Goal: Navigation & Orientation: Find specific page/section

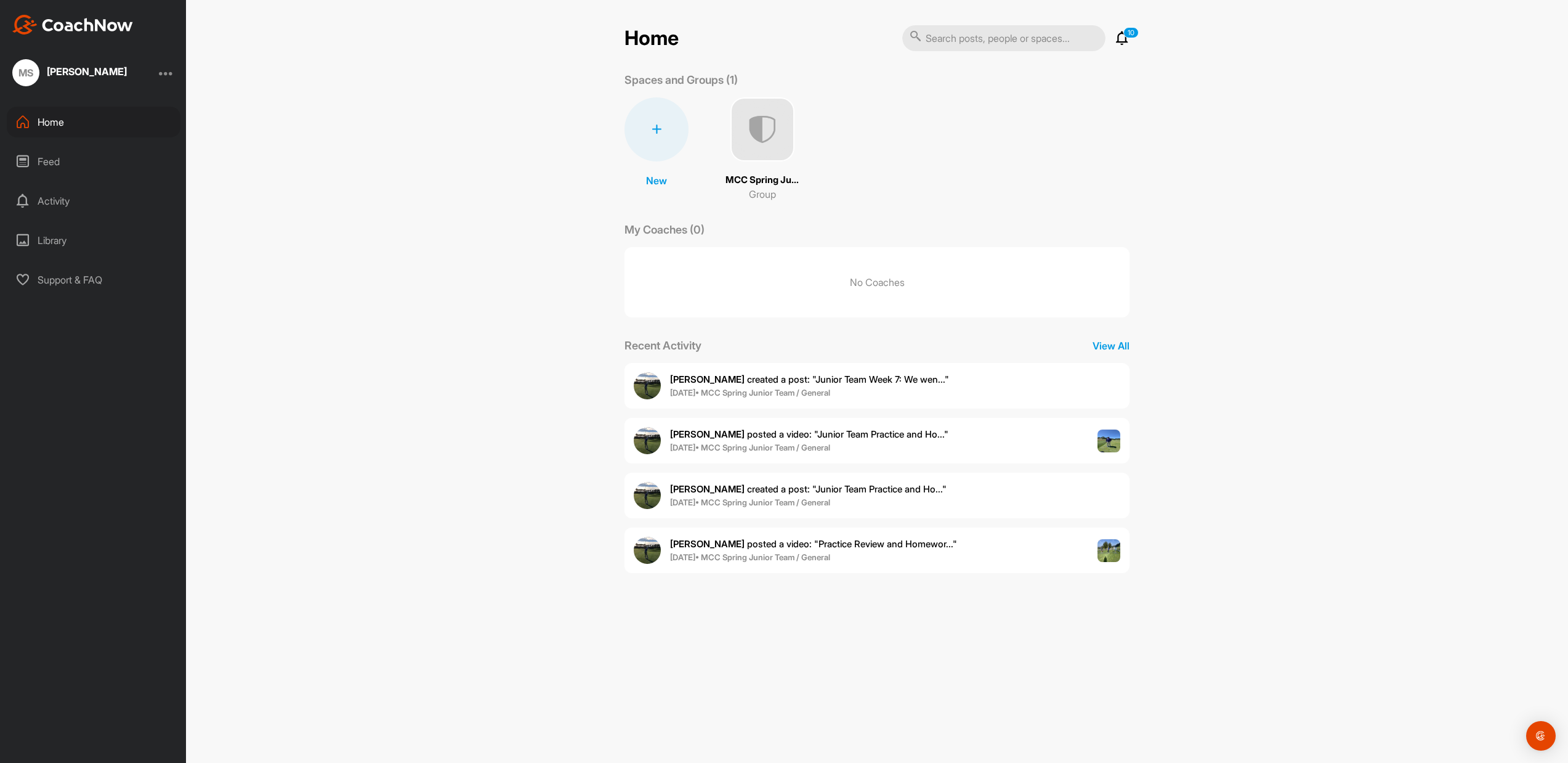
click at [59, 126] on div "Home" at bounding box center [93, 122] width 173 height 31
click at [1121, 347] on p "View All" at bounding box center [1111, 346] width 37 height 15
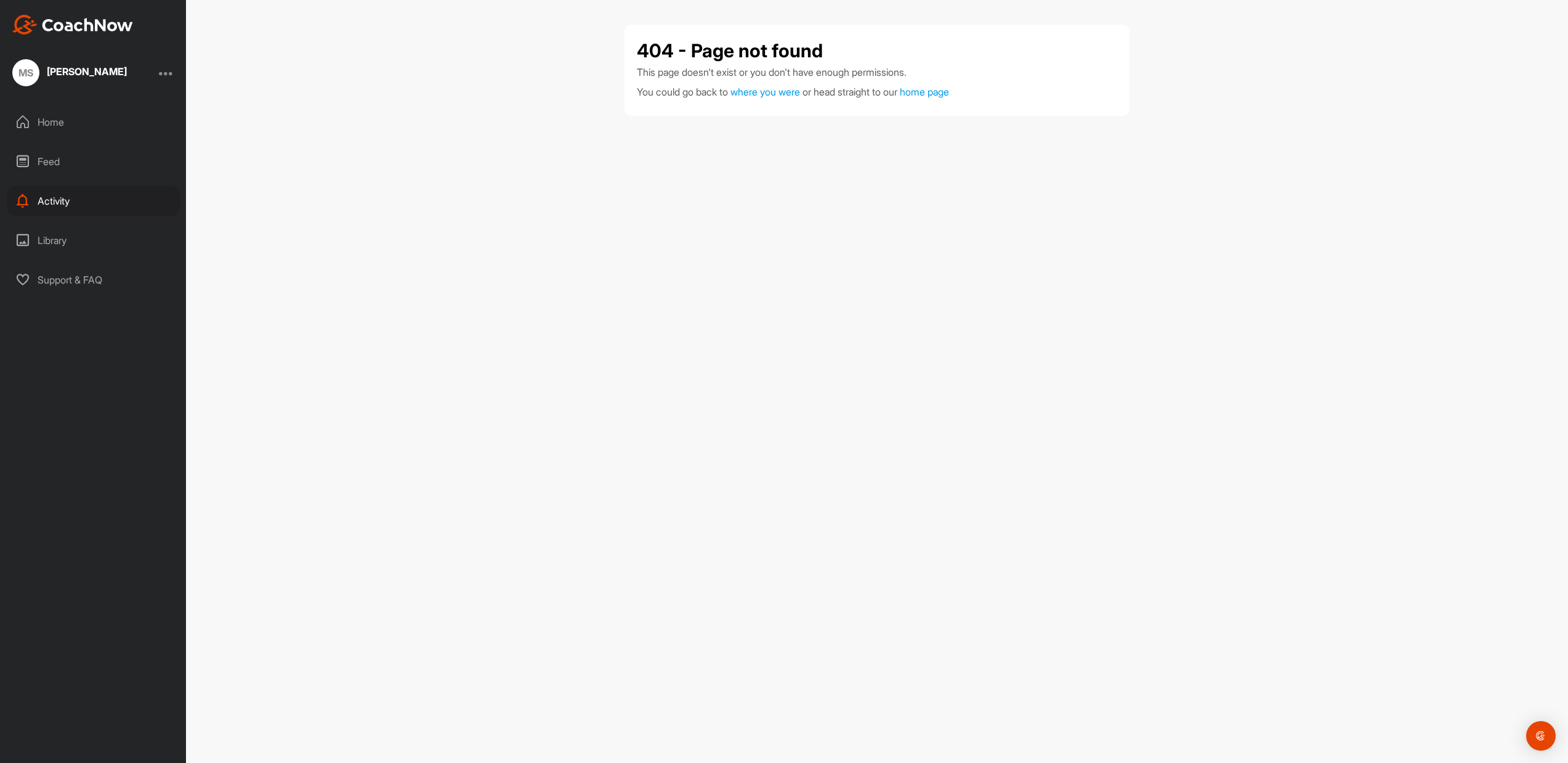
click at [63, 22] on img at bounding box center [72, 24] width 121 height 20
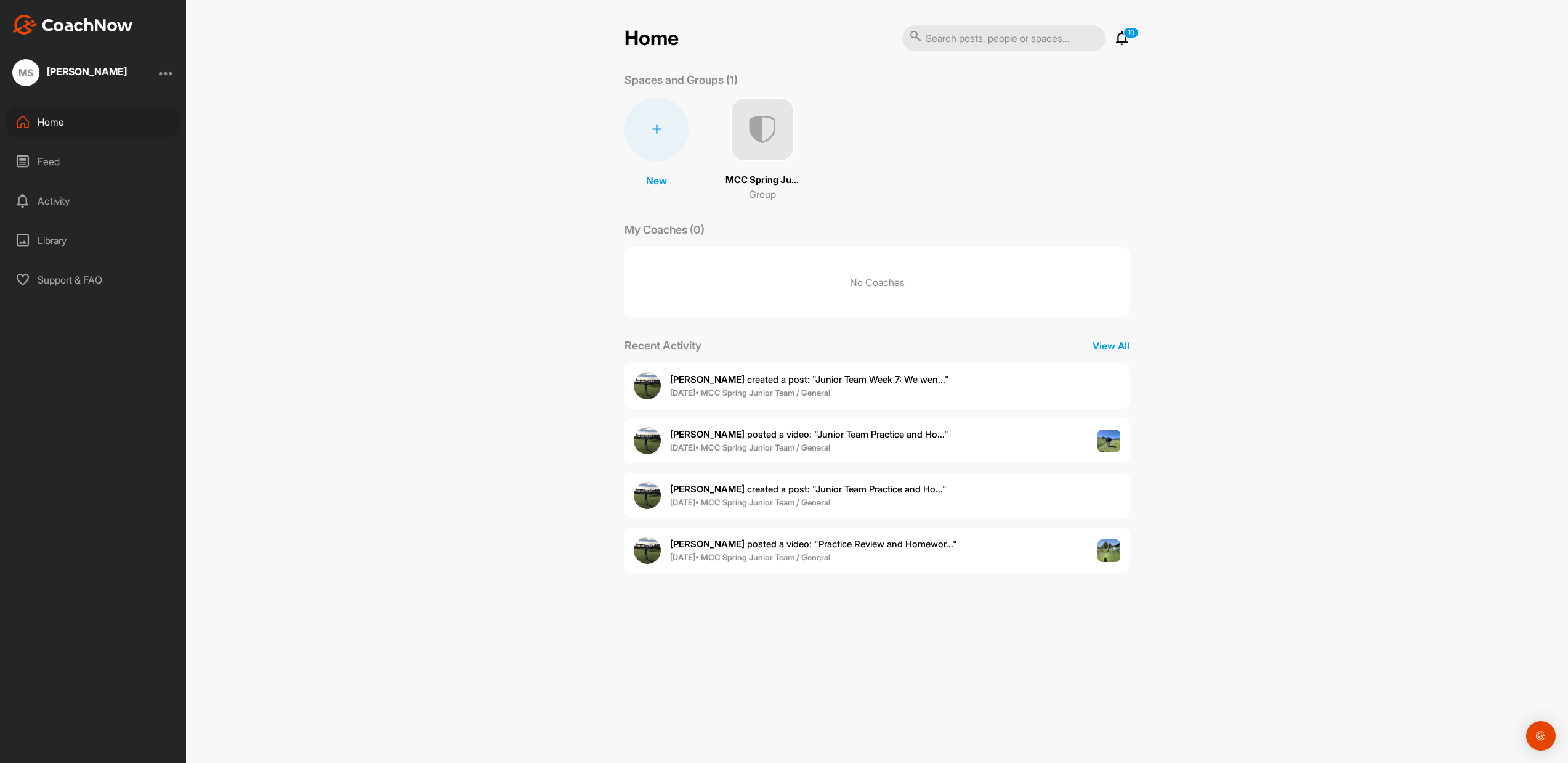
click at [52, 202] on div "Activity" at bounding box center [93, 201] width 173 height 31
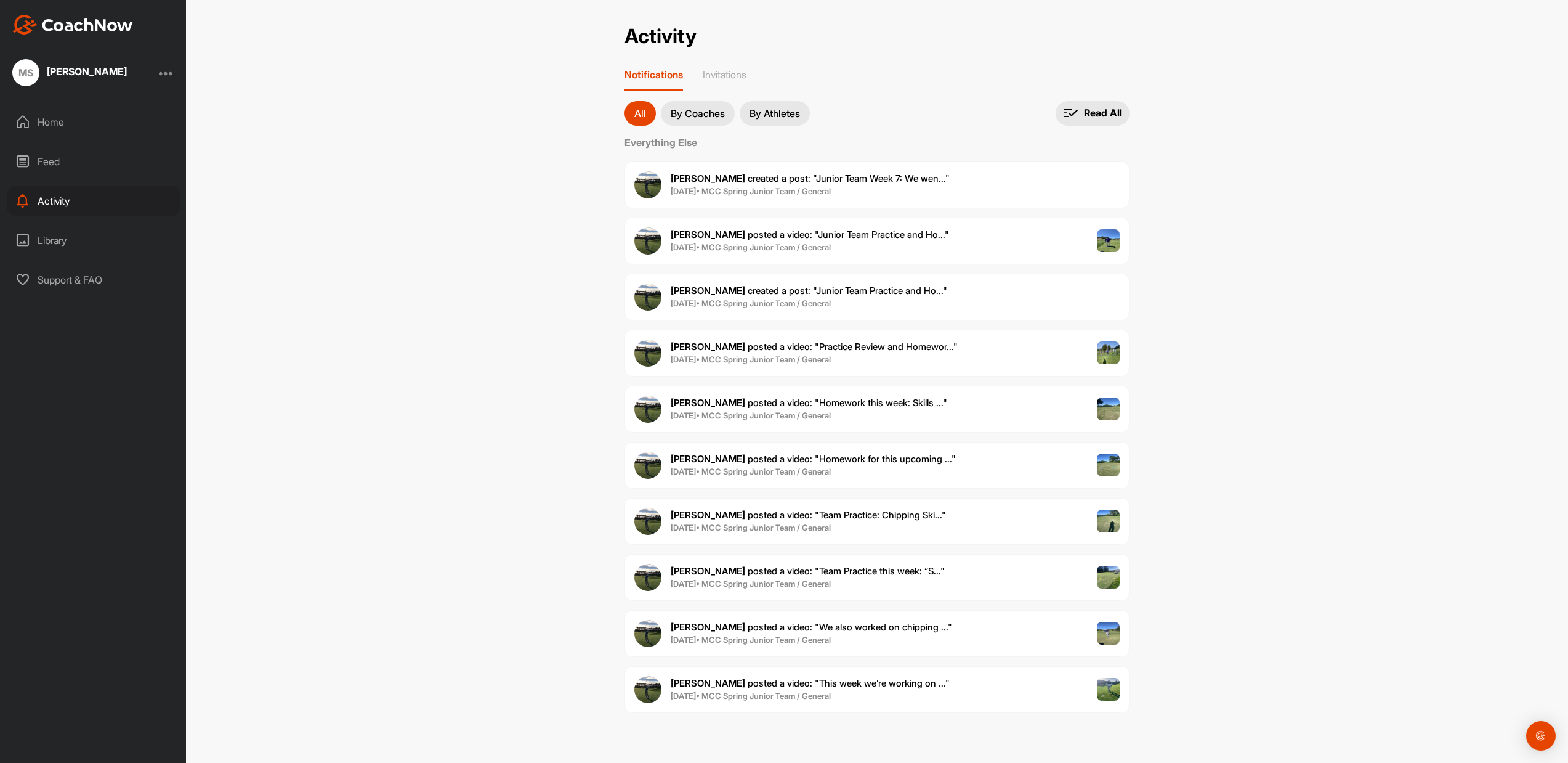
click at [58, 237] on div "Library" at bounding box center [93, 240] width 173 height 31
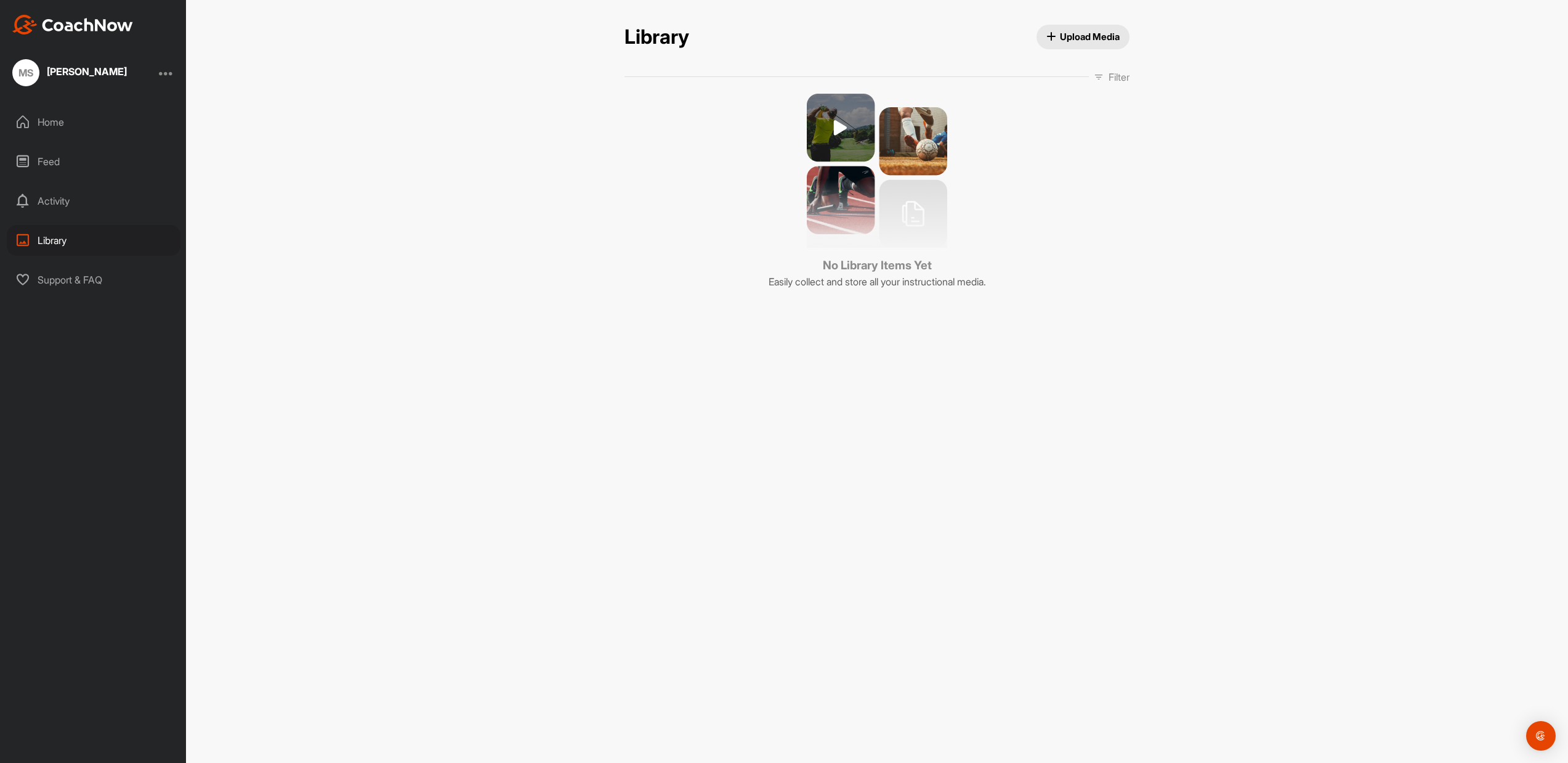
click at [52, 159] on div "Feed" at bounding box center [93, 161] width 173 height 31
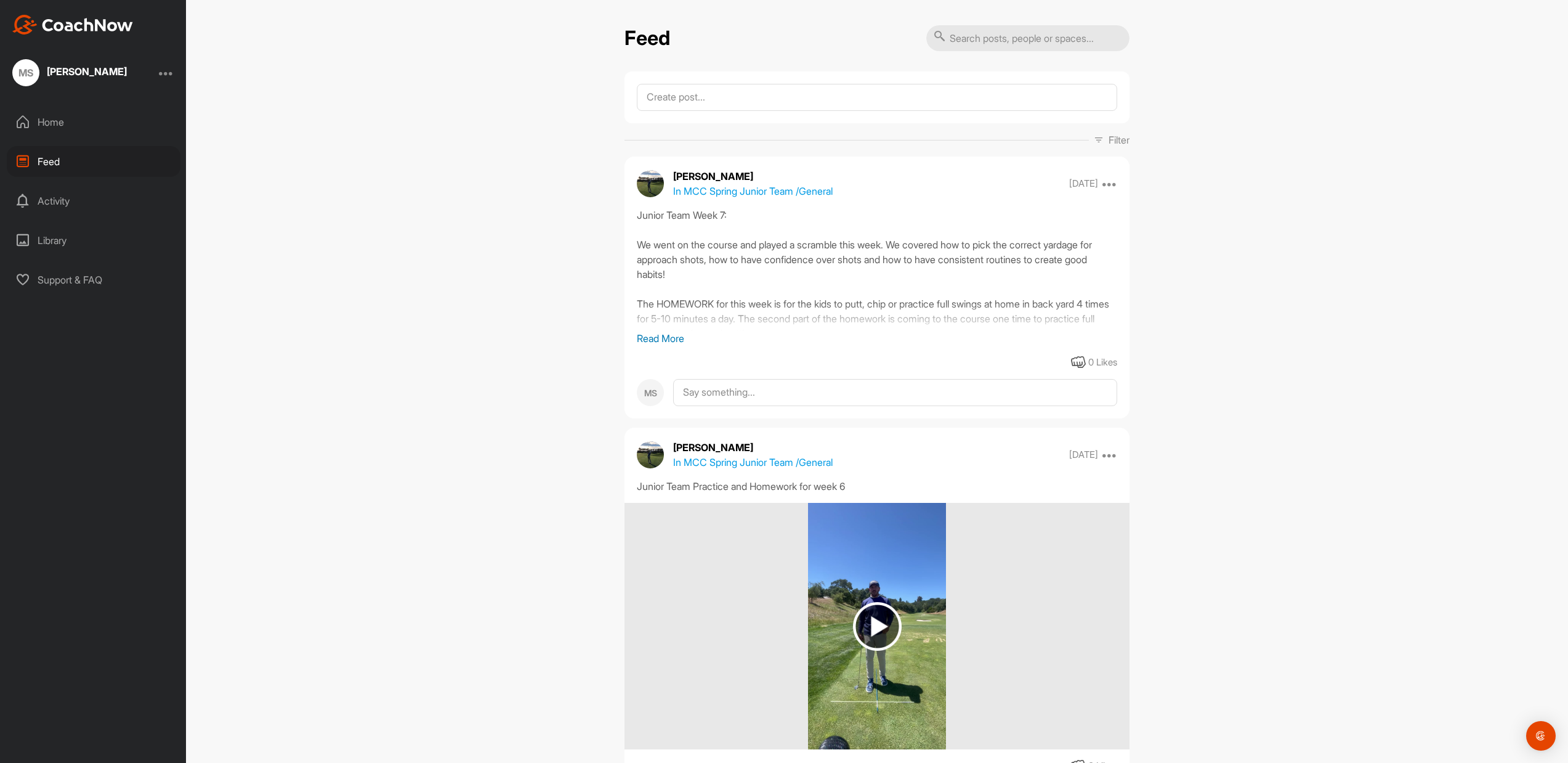
click at [56, 125] on div "Home" at bounding box center [93, 122] width 173 height 31
